Goal: Transaction & Acquisition: Purchase product/service

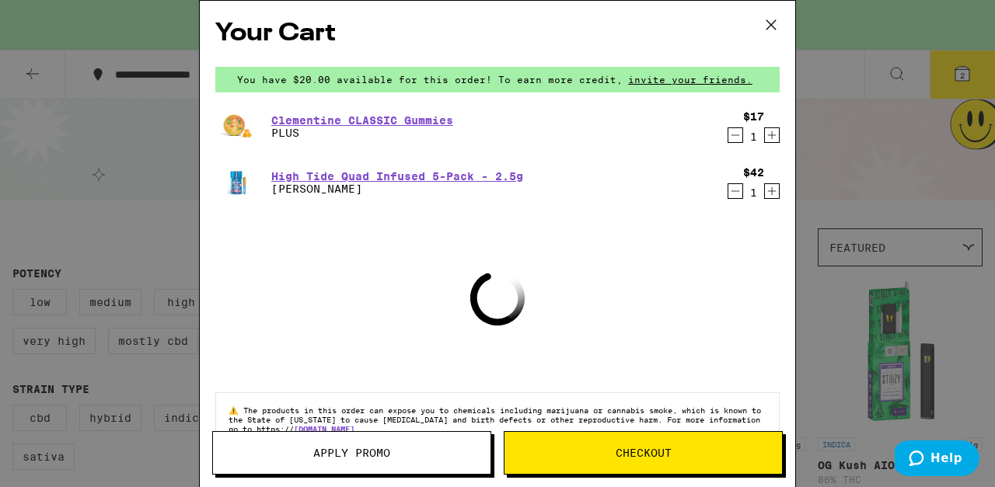
click at [773, 22] on icon at bounding box center [770, 24] width 23 height 23
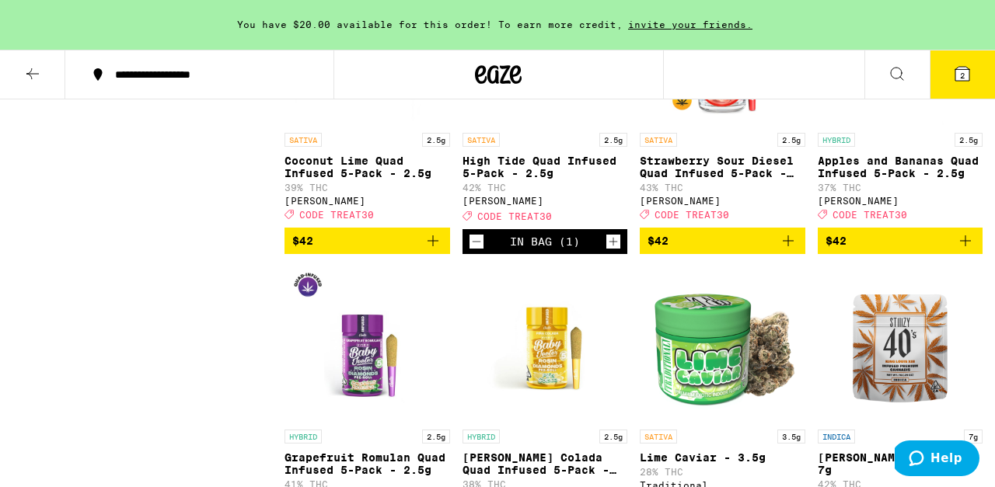
scroll to position [7776, 0]
